Goal: Information Seeking & Learning: Find specific fact

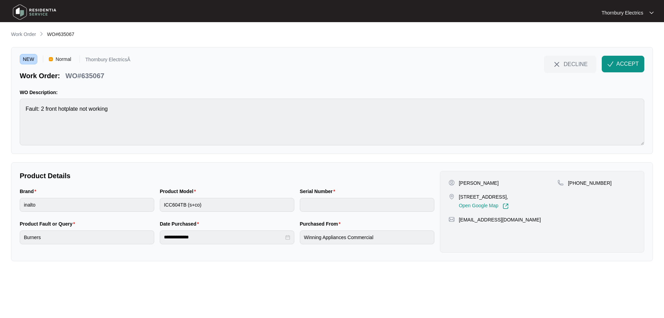
drag, startPoint x: 459, startPoint y: 198, endPoint x: 538, endPoint y: 195, distance: 78.9
click at [509, 195] on p "[STREET_ADDRESS]," at bounding box center [484, 196] width 50 height 7
copy p "[STREET_ADDRESS]"
click at [629, 65] on span "ACCEPT" at bounding box center [627, 64] width 22 height 8
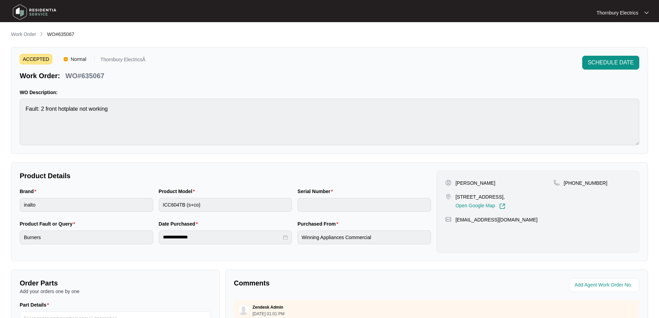
click at [491, 183] on div "[PERSON_NAME]" at bounding box center [499, 183] width 108 height 7
drag, startPoint x: 599, startPoint y: 181, endPoint x: 572, endPoint y: 183, distance: 26.4
click at [572, 183] on div "[PHONE_NUMBER]" at bounding box center [591, 183] width 77 height 7
click at [463, 185] on p "[PERSON_NAME]" at bounding box center [476, 183] width 40 height 7
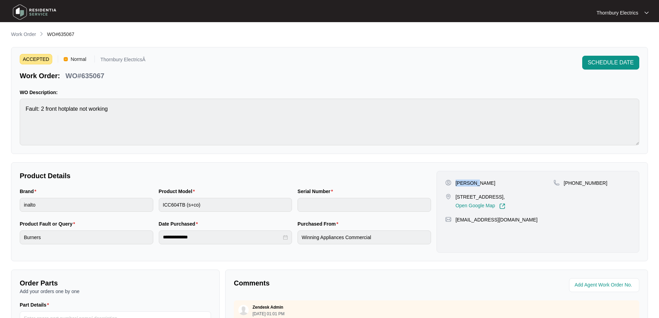
copy p "[PERSON_NAME]"
click at [482, 182] on p "[PERSON_NAME]" at bounding box center [476, 183] width 40 height 7
copy p "[DEMOGRAPHIC_DATA]"
drag, startPoint x: 513, startPoint y: 218, endPoint x: 456, endPoint y: 223, distance: 57.3
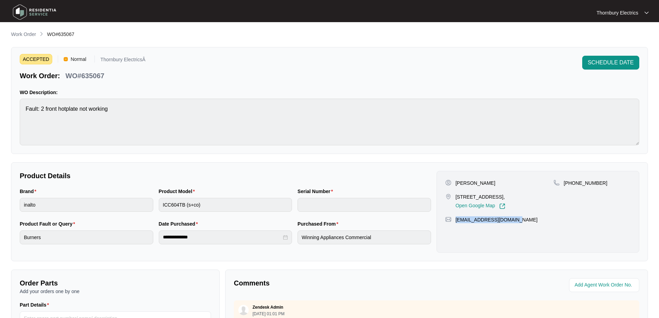
click at [456, 223] on div "[PERSON_NAME][DEMOGRAPHIC_DATA] [STREET_ADDRESS], Open Google Map [PHONE_NUMBER…" at bounding box center [538, 212] width 203 height 82
copy p "[EMAIL_ADDRESS][DOMAIN_NAME]"
click at [102, 74] on p "WO#635067" at bounding box center [84, 76] width 39 height 10
copy p "635067"
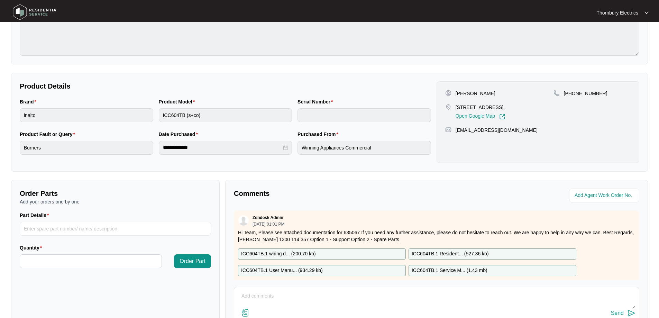
scroll to position [138, 0]
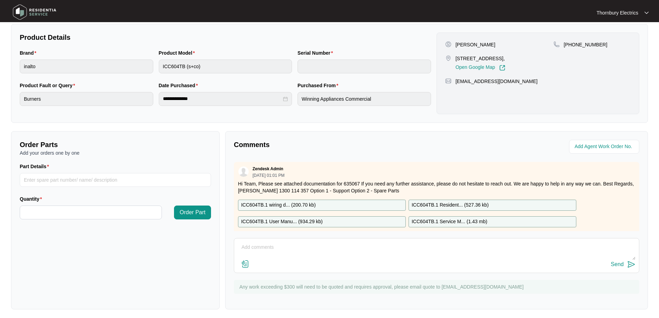
click at [336, 202] on div "ICC604TB.1 wiring d... ( 200.70 kb )" at bounding box center [322, 205] width 168 height 11
click at [322, 221] on p "ICC604TB.1 User Manu... ( 934.29 kb )" at bounding box center [282, 222] width 82 height 8
click at [440, 205] on p "ICC604TB.1 Resident... ( 527.36 kb )" at bounding box center [450, 205] width 77 height 8
click at [433, 222] on p "ICC604TB.1 Service M... ( 1.43 mb )" at bounding box center [450, 222] width 76 height 8
click at [310, 133] on div "Comments Zendesk Admin [DATE] 01:01 PM Hi Team, Please see attached documentati…" at bounding box center [436, 220] width 423 height 178
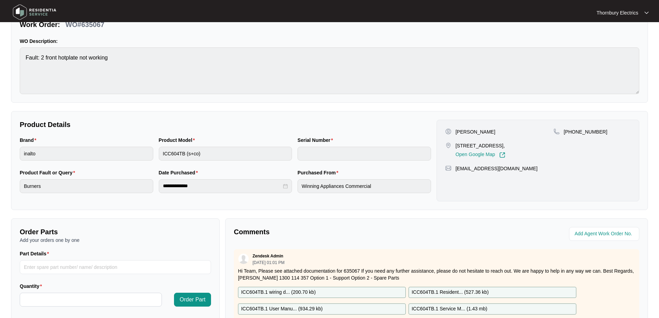
scroll to position [0, 0]
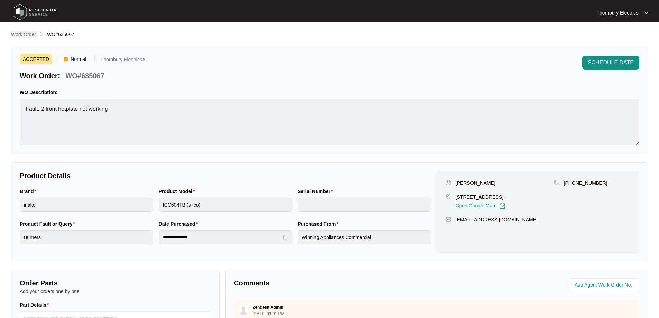
click at [24, 35] on p "Work Order" at bounding box center [23, 34] width 25 height 7
